Goal: Transaction & Acquisition: Purchase product/service

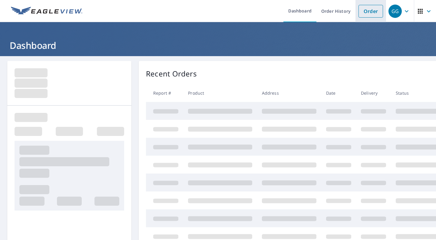
click at [364, 10] on link "Order" at bounding box center [371, 11] width 25 height 13
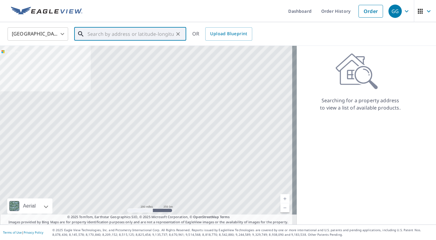
click at [119, 41] on div "​" at bounding box center [130, 33] width 112 height 13
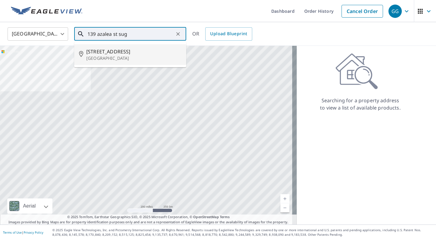
click at [117, 54] on span "[STREET_ADDRESS]" at bounding box center [133, 51] width 95 height 7
type input "[STREET_ADDRESS]"
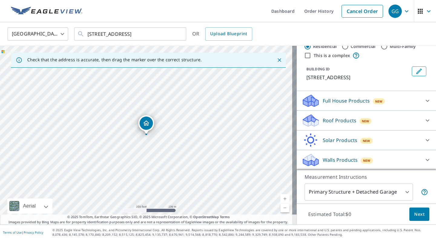
click at [374, 119] on div "Roof Products New" at bounding box center [361, 120] width 119 height 14
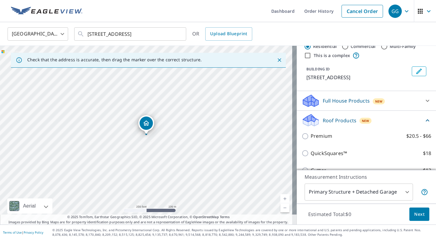
scroll to position [34, 0]
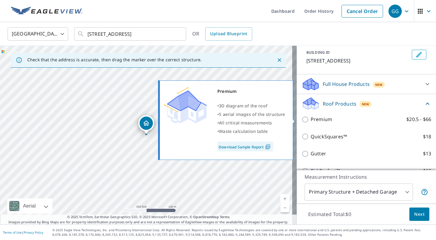
click at [346, 118] on label "Premium $20.5 - $66" at bounding box center [371, 119] width 121 height 8
click at [311, 118] on input "Premium $20.5 - $66" at bounding box center [306, 119] width 9 height 7
checkbox input "true"
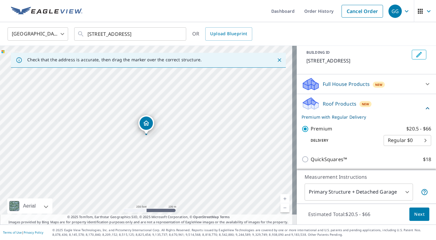
scroll to position [92, 0]
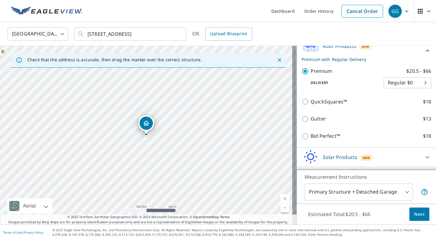
click at [415, 218] on button "Next" at bounding box center [420, 214] width 20 height 14
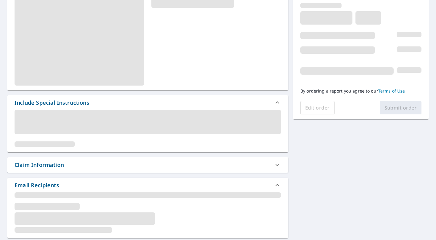
scroll to position [102, 0]
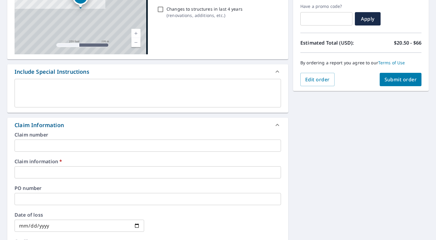
click at [52, 174] on input "text" at bounding box center [148, 172] width 267 height 12
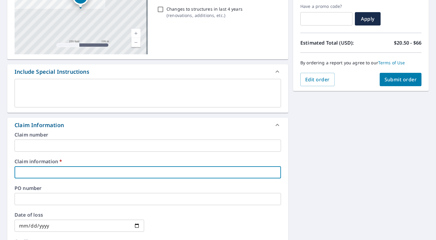
type input "r"
checkbox input "true"
type input "r"
checkbox input "true"
type input "r c"
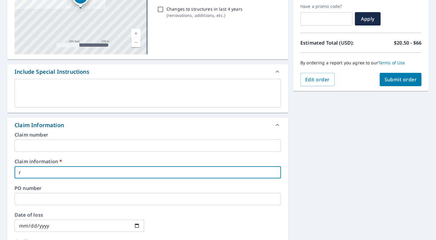
checkbox input "true"
type input "r co"
checkbox input "true"
type input "r coo"
checkbox input "true"
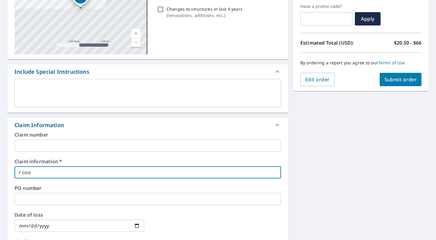
type input "r coop"
checkbox input "true"
type input "r coope"
checkbox input "true"
type input "[PERSON_NAME]"
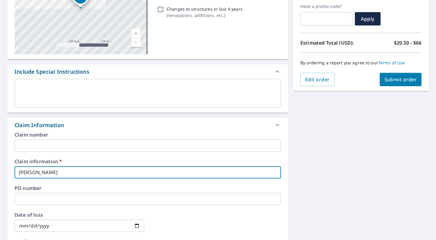
checkbox input "true"
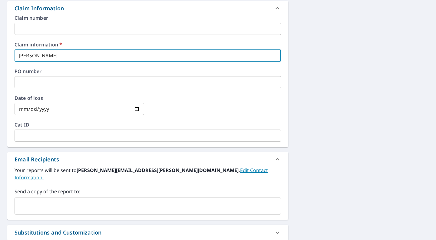
scroll to position [219, 0]
type input "[PERSON_NAME]"
click at [33, 200] on input "text" at bounding box center [143, 206] width 252 height 12
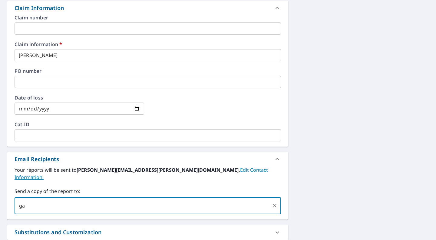
type input "[PERSON_NAME][EMAIL_ADDRESS][PERSON_NAME][DOMAIN_NAME]"
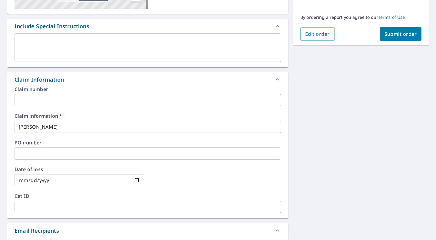
scroll to position [145, 0]
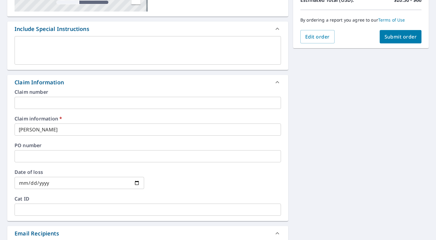
click at [387, 42] on button "Submit order" at bounding box center [401, 36] width 42 height 13
checkbox input "true"
